Goal: Transaction & Acquisition: Purchase product/service

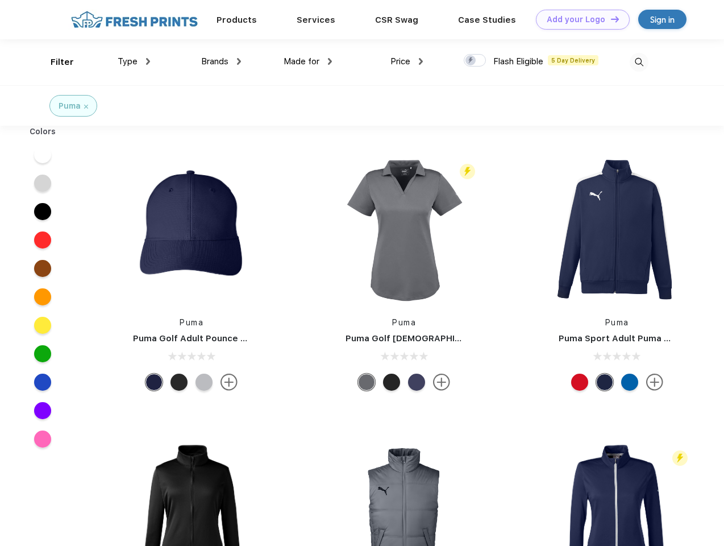
scroll to position [1, 0]
click at [579, 19] on link "Add your Logo Design Tool" at bounding box center [583, 20] width 94 height 20
click at [0, 0] on div "Design Tool" at bounding box center [0, 0] width 0 height 0
click at [610, 19] on link "Add your Logo Design Tool" at bounding box center [583, 20] width 94 height 20
click at [55, 62] on div "Filter" at bounding box center [62, 62] width 23 height 13
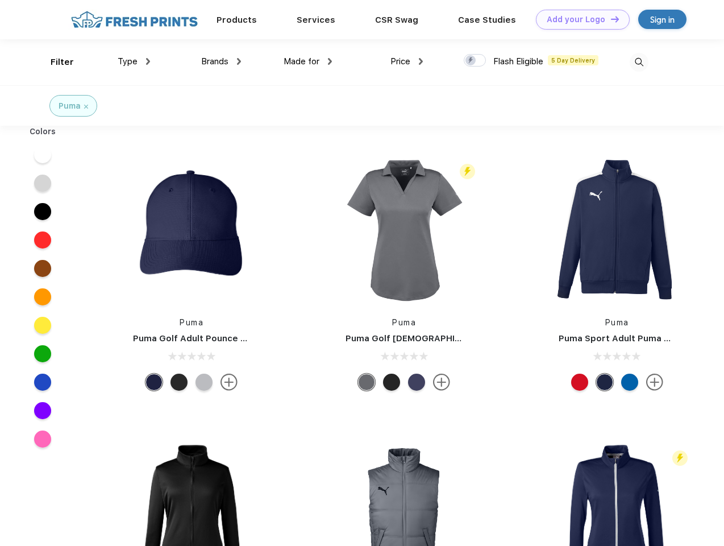
click at [134, 61] on span "Type" at bounding box center [128, 61] width 20 height 10
click at [221, 61] on span "Brands" at bounding box center [214, 61] width 27 height 10
click at [308, 61] on span "Made for" at bounding box center [302, 61] width 36 height 10
click at [407, 61] on span "Price" at bounding box center [401, 61] width 20 height 10
click at [475, 61] on div at bounding box center [475, 60] width 22 height 13
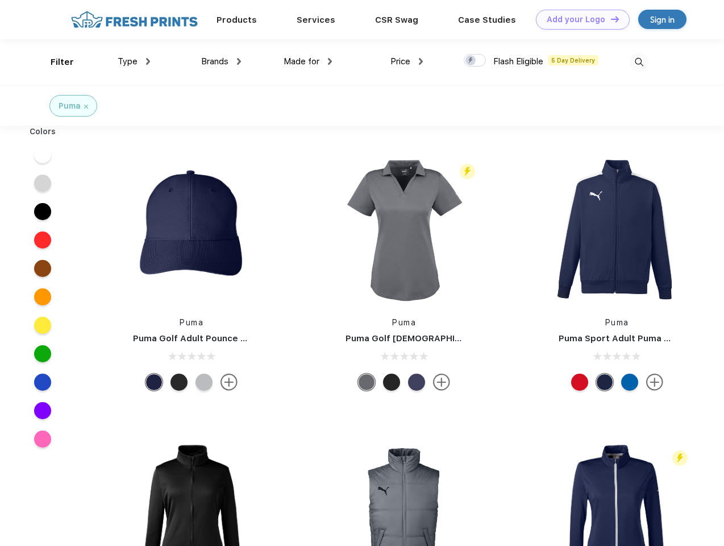
click at [471, 61] on input "checkbox" at bounding box center [467, 56] width 7 height 7
click at [639, 62] on img at bounding box center [639, 62] width 19 height 19
